Goal: Find contact information: Find contact information

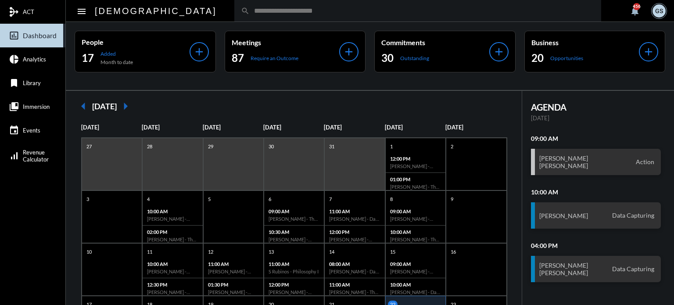
click at [250, 11] on input "text" at bounding box center [422, 10] width 345 height 7
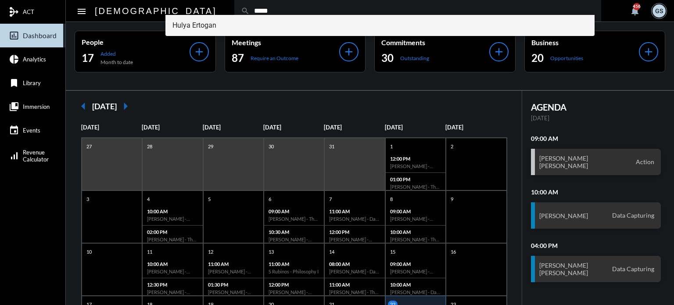
type input "*****"
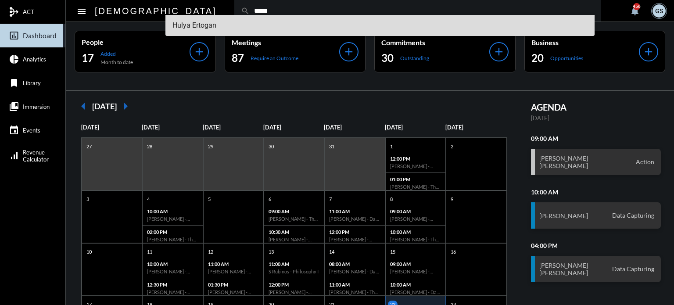
click at [200, 26] on span "Hulya Ertogan" at bounding box center [381, 25] width 416 height 21
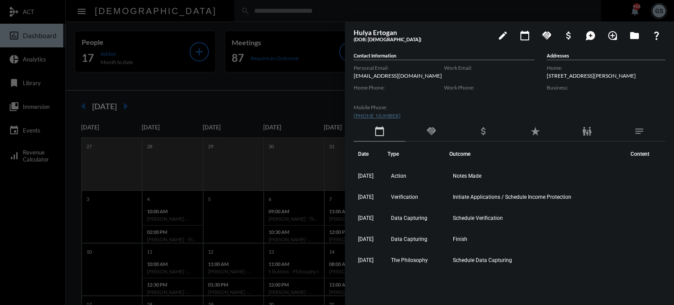
drag, startPoint x: 630, startPoint y: 77, endPoint x: 544, endPoint y: 79, distance: 86.1
click at [544, 79] on div "Contact Information Personal Email: bendenhulya@gmail.com Home Phone: Mobile Ph…" at bounding box center [510, 87] width 312 height 69
copy p "57 Fenner Ave Clifton, NJ 07013"
drag, startPoint x: 404, startPoint y: 112, endPoint x: 353, endPoint y: 115, distance: 51.4
click at [353, 115] on div "Hulya Ertogan (DOB: 09/05/1970) edit calendar_today handshake attach_money maps…" at bounding box center [509, 161] width 329 height 279
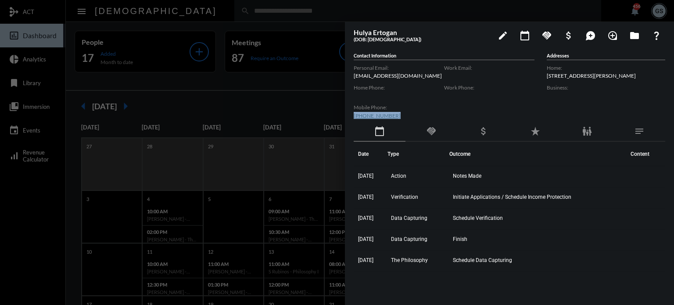
copy link "(973) 519-4635"
click at [413, 84] on label "Home Phone:" at bounding box center [399, 87] width 90 height 7
drag, startPoint x: 413, startPoint y: 75, endPoint x: 348, endPoint y: 76, distance: 64.5
click at [348, 76] on div "Hulya Ertogan (DOB: 09/05/1970) edit calendar_today handshake attach_money maps…" at bounding box center [509, 161] width 329 height 279
copy p "bendenhulya@gmail.com"
